Goal: Task Accomplishment & Management: Manage account settings

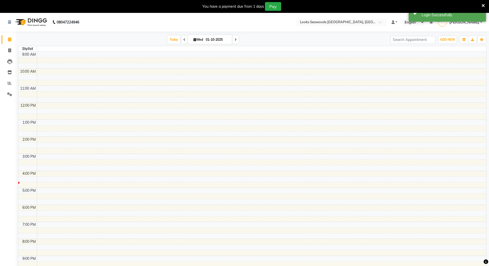
click at [485, 5] on div "You have a payment due from 1 days Pay" at bounding box center [244, 6] width 489 height 13
click at [485, 5] on icon at bounding box center [483, 5] width 3 height 5
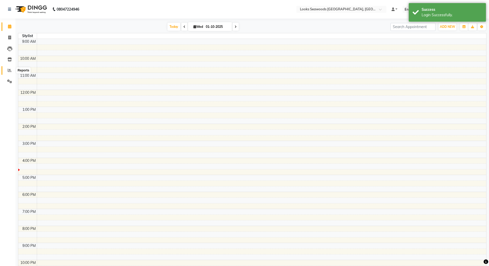
click at [12, 68] on span at bounding box center [9, 70] width 9 height 6
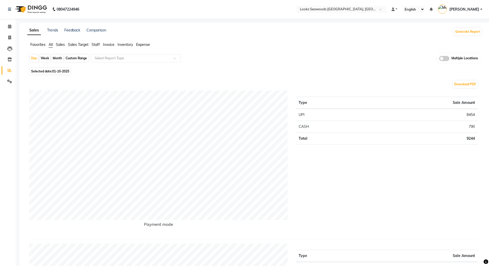
click at [341, 5] on nav "08047224946 Select Location × Looks Seawoods Mumbai, Mumbai Default Panel My Pa…" at bounding box center [244, 9] width 489 height 19
click at [327, 11] on input "text" at bounding box center [336, 9] width 75 height 5
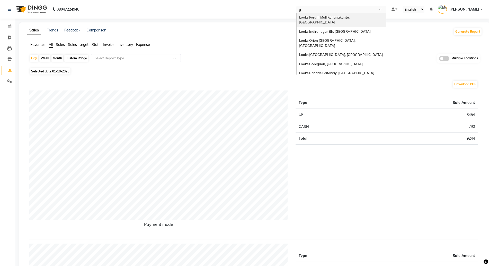
type input "go"
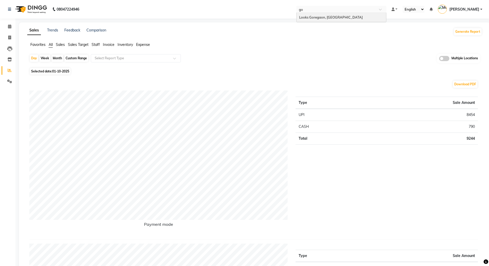
click at [323, 15] on span "Looks Goregaon, [GEOGRAPHIC_DATA]" at bounding box center [331, 17] width 64 height 4
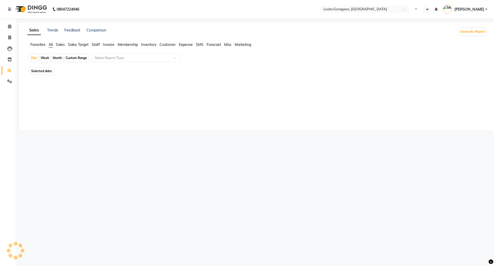
select select "en"
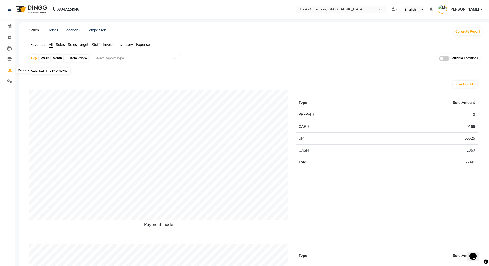
click at [8, 68] on icon at bounding box center [10, 70] width 4 height 4
click at [10, 60] on icon at bounding box center [9, 59] width 4 height 4
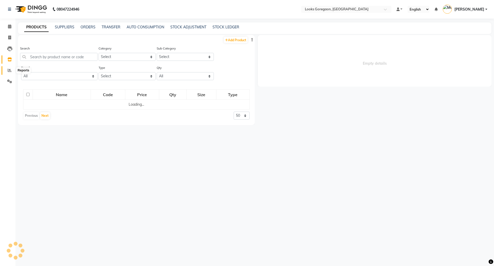
click at [10, 70] on icon at bounding box center [10, 70] width 4 height 4
